Goal: Task Accomplishment & Management: Manage account settings

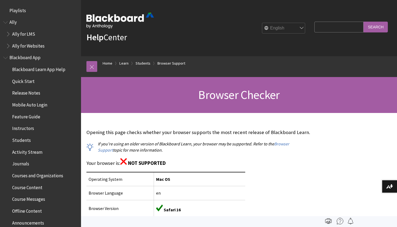
scroll to position [571, 0]
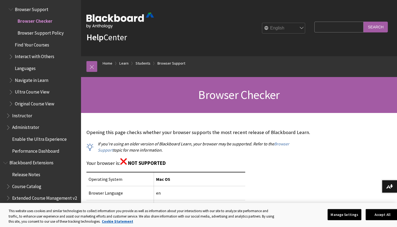
click at [119, 20] on img at bounding box center [120, 21] width 68 height 16
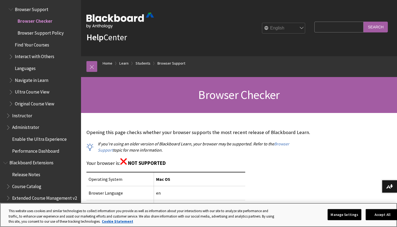
click at [359, 215] on button "Manage Settings" at bounding box center [345, 214] width 34 height 11
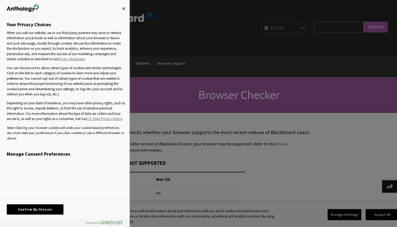
click at [59, 151] on h3 "Manage Consent Preferences" at bounding box center [66, 155] width 118 height 9
click at [38, 152] on h3 "Manage Consent Preferences" at bounding box center [66, 155] width 118 height 9
click at [24, 156] on h3 "Manage Consent Preferences" at bounding box center [66, 155] width 118 height 9
click at [23, 151] on h3 "Manage Consent Preferences" at bounding box center [66, 155] width 118 height 9
click at [124, 9] on button "Close" at bounding box center [124, 9] width 12 height 12
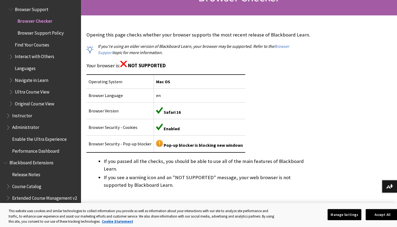
scroll to position [176, 0]
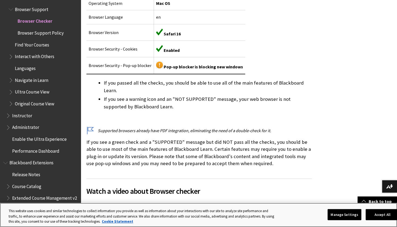
click at [354, 217] on button "Manage Settings" at bounding box center [345, 214] width 34 height 11
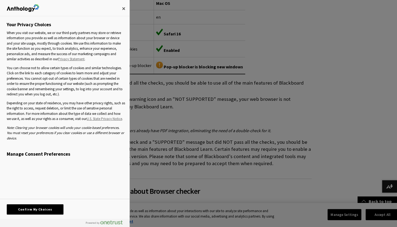
click at [44, 153] on h3 "Manage Consent Preferences" at bounding box center [66, 155] width 118 height 9
click at [51, 151] on h3 "Manage Consent Preferences" at bounding box center [66, 155] width 118 height 9
click at [50, 207] on button "Confirm My Choices" at bounding box center [35, 209] width 57 height 10
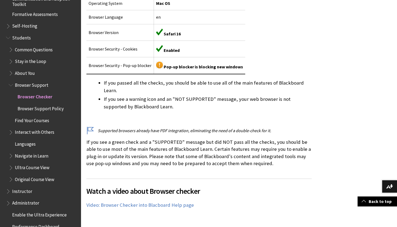
scroll to position [495, 0]
click at [200, 168] on div "Opening this page checks whether your browser supports the most recent release …" at bounding box center [198, 60] width 225 height 224
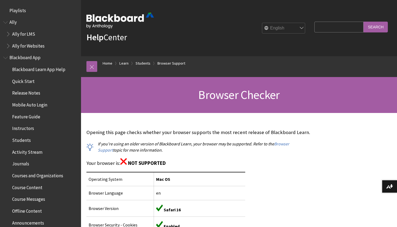
scroll to position [0, 0]
click at [105, 26] on img at bounding box center [120, 21] width 68 height 16
